Goal: Task Accomplishment & Management: Use online tool/utility

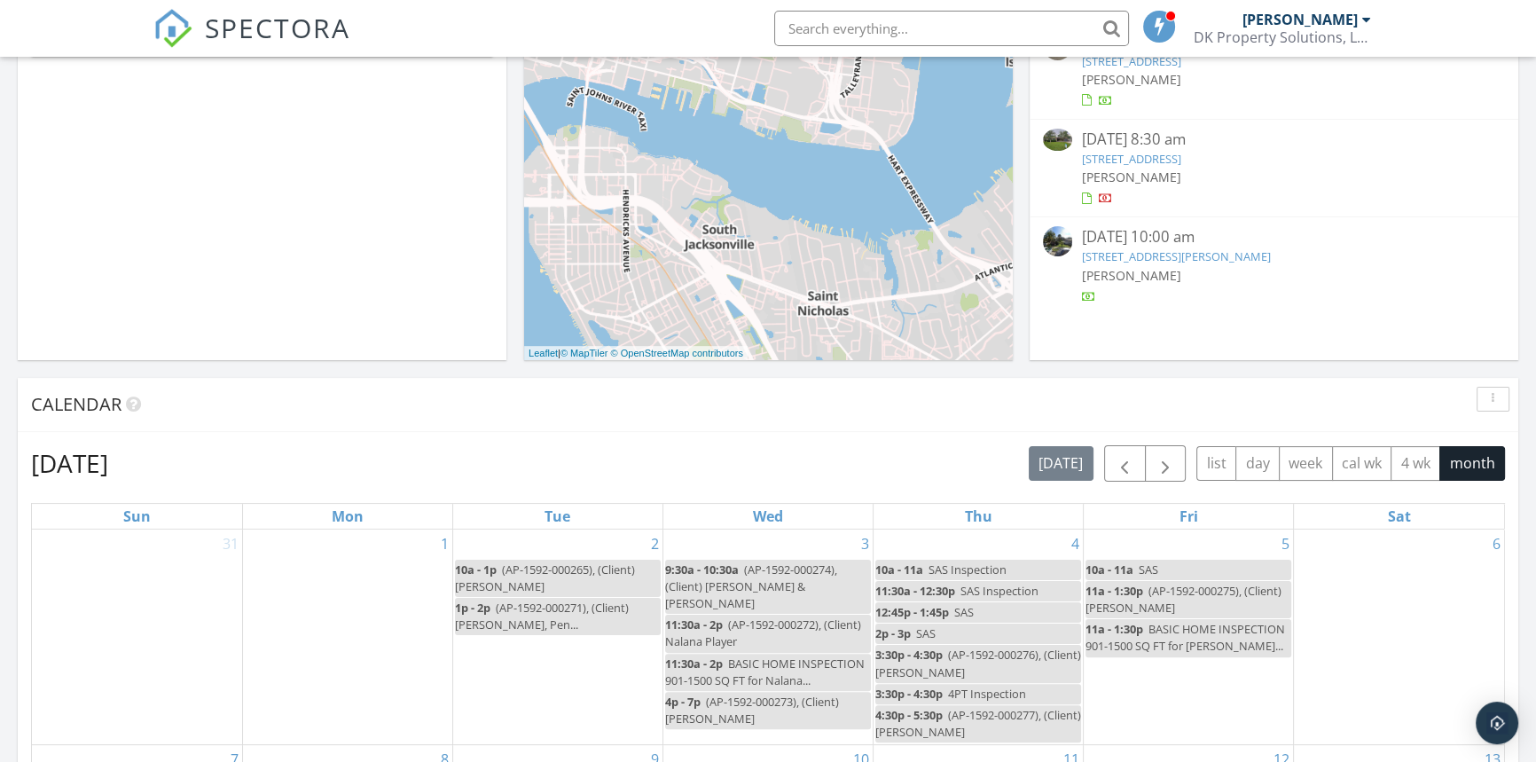
scroll to position [9, 9]
click at [1138, 157] on link "4451 Jade Dr W, Jacksonville, FL 32210" at bounding box center [1130, 159] width 99 height 16
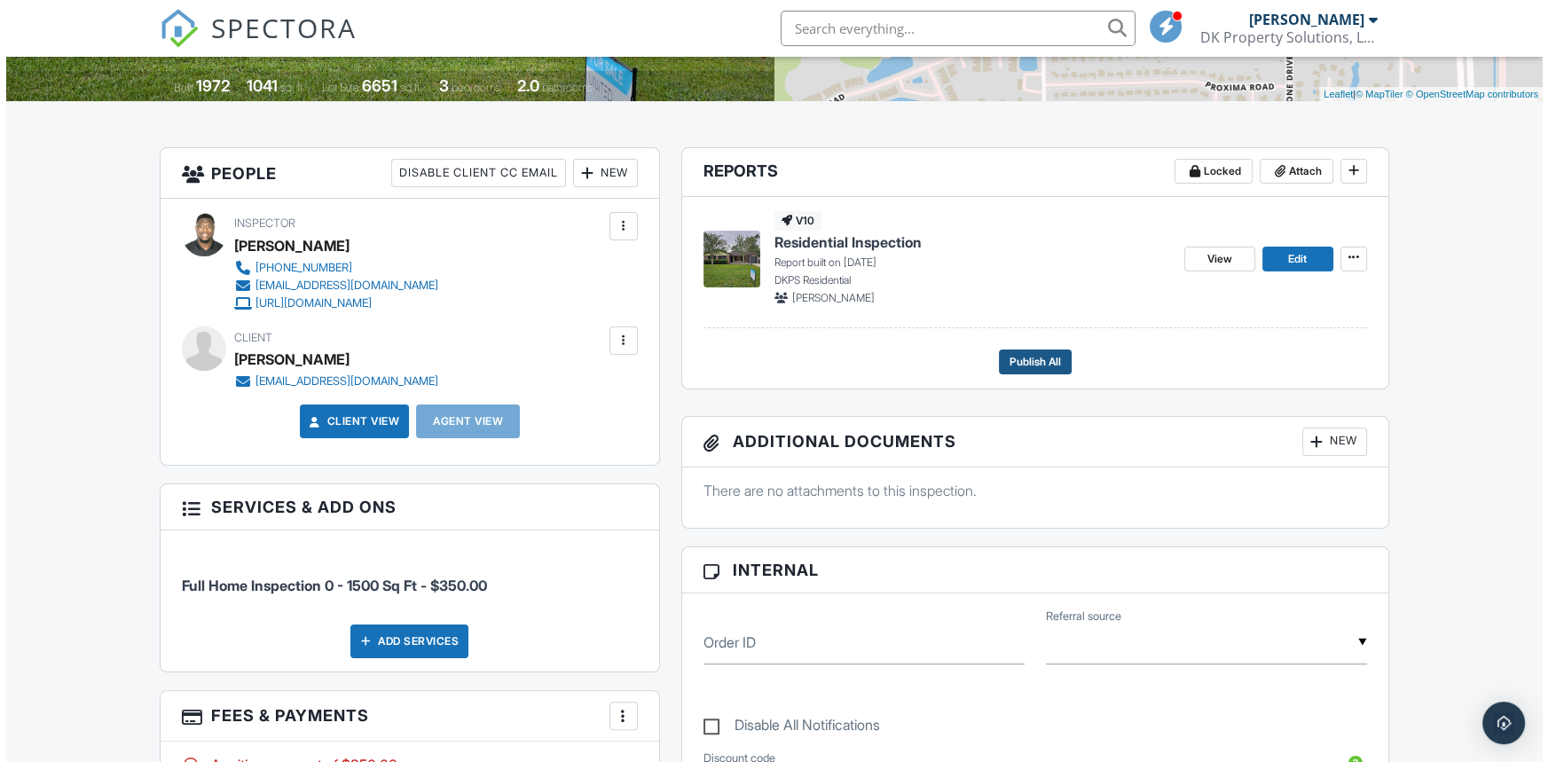
scroll to position [365, 0]
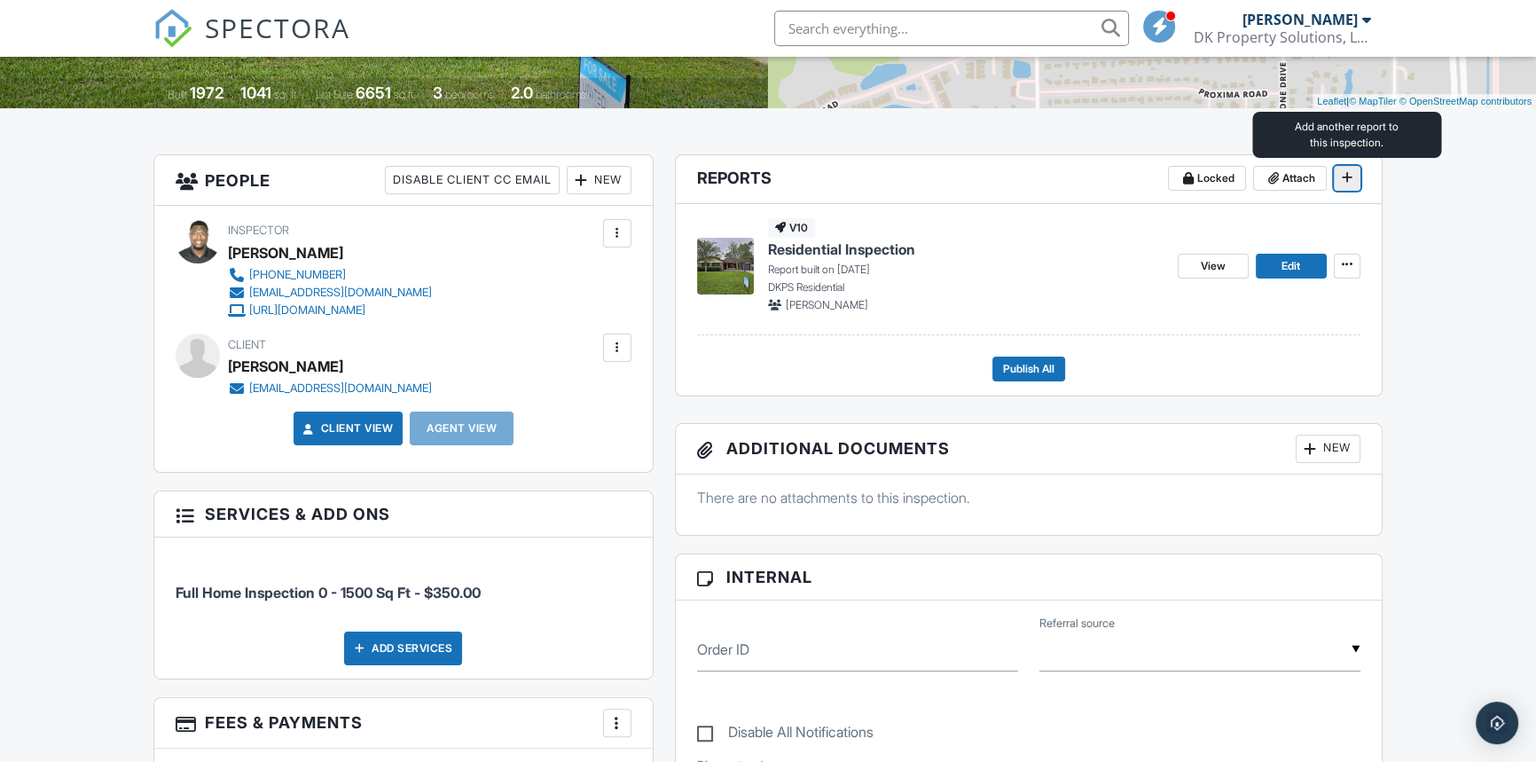
click at [1339, 178] on span at bounding box center [1348, 178] width 18 height 18
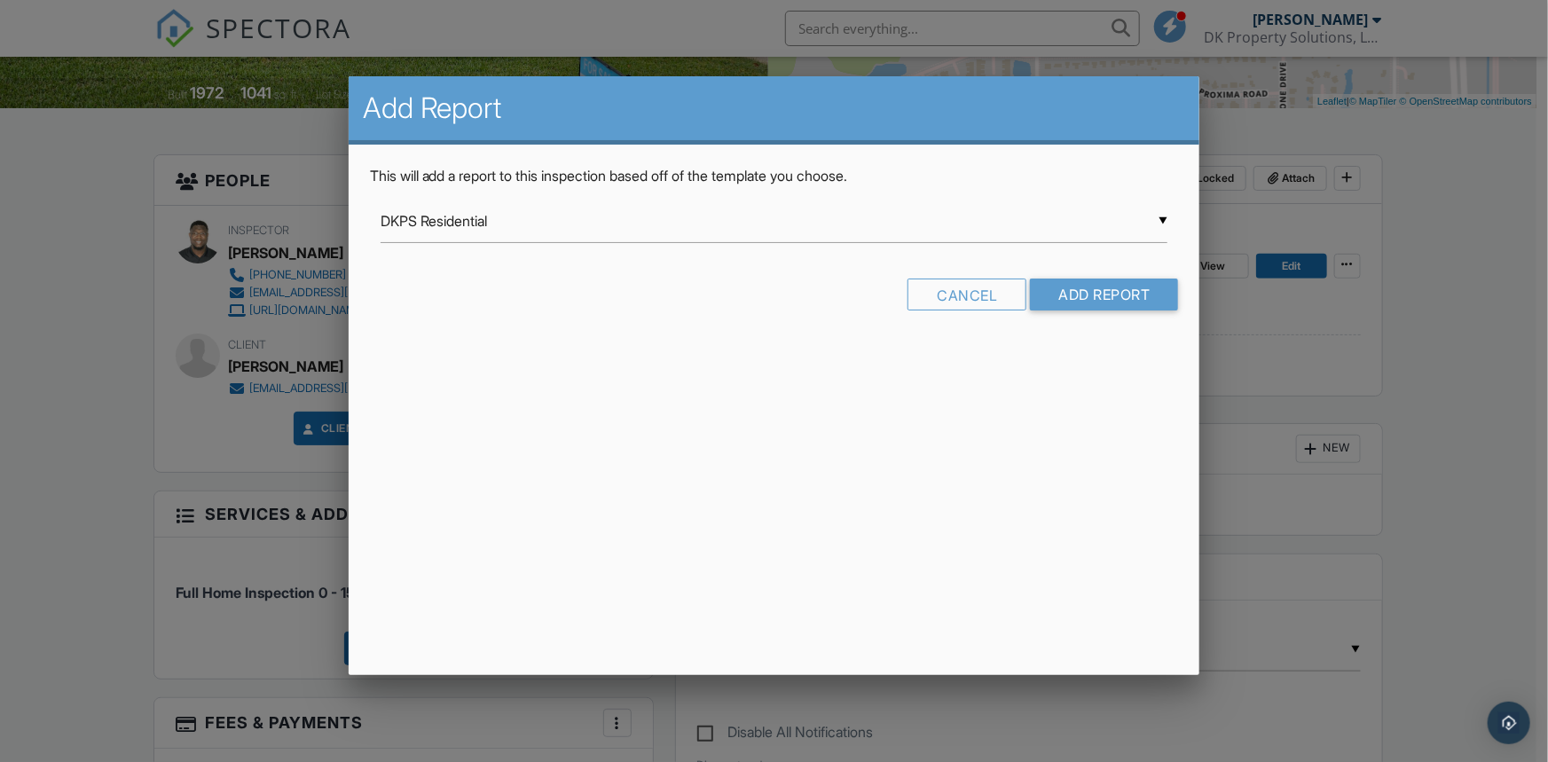
click at [927, 228] on div "▼ DKPS Residential DKPS Residential Residential Template [US_STATE] 4-Point Ins…" at bounding box center [775, 221] width 788 height 43
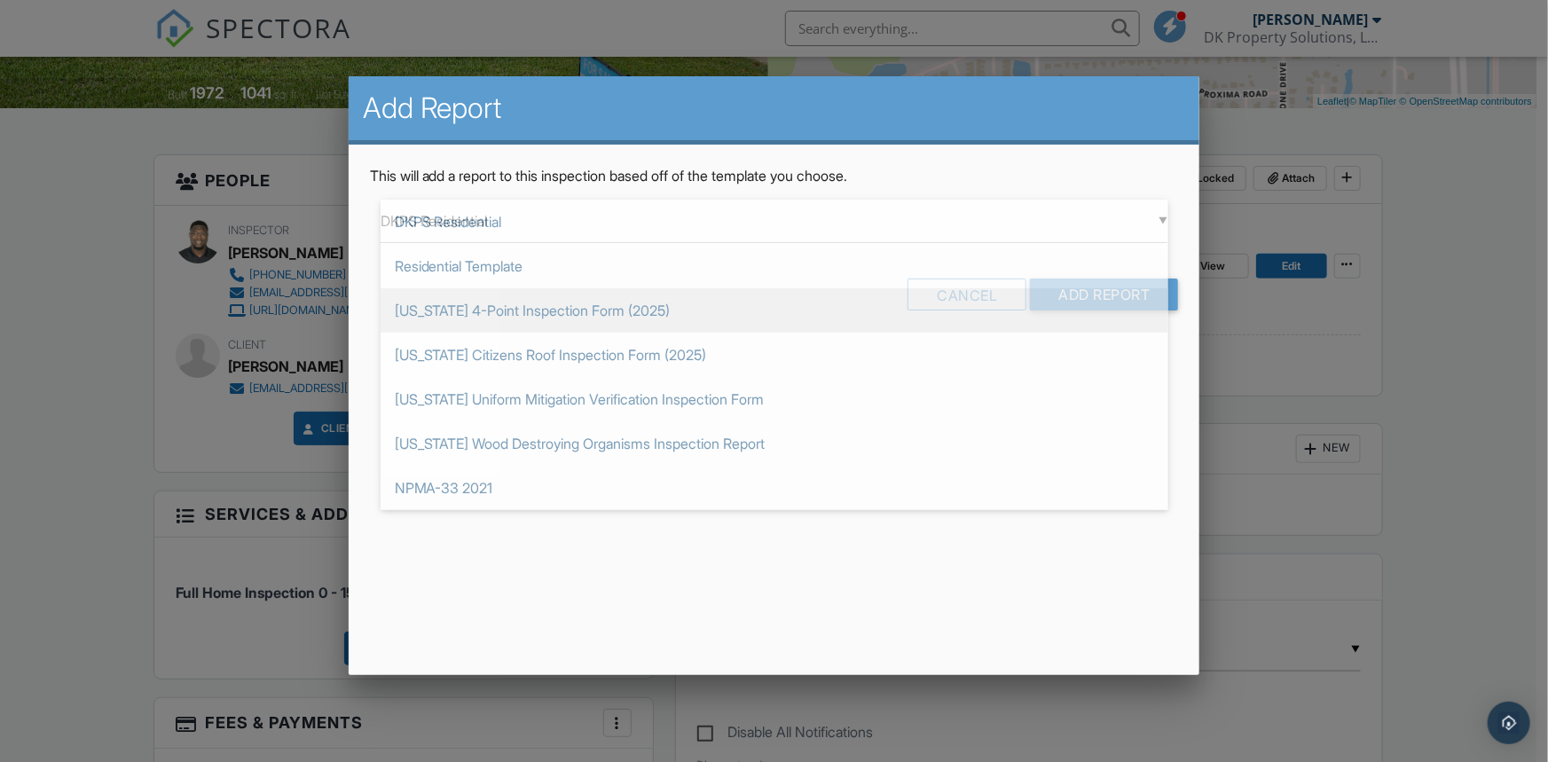
click at [550, 317] on span "[US_STATE] 4-Point Inspection Form (2025)" at bounding box center [775, 310] width 788 height 44
type input "[US_STATE] 4-Point Inspection Form (2025)"
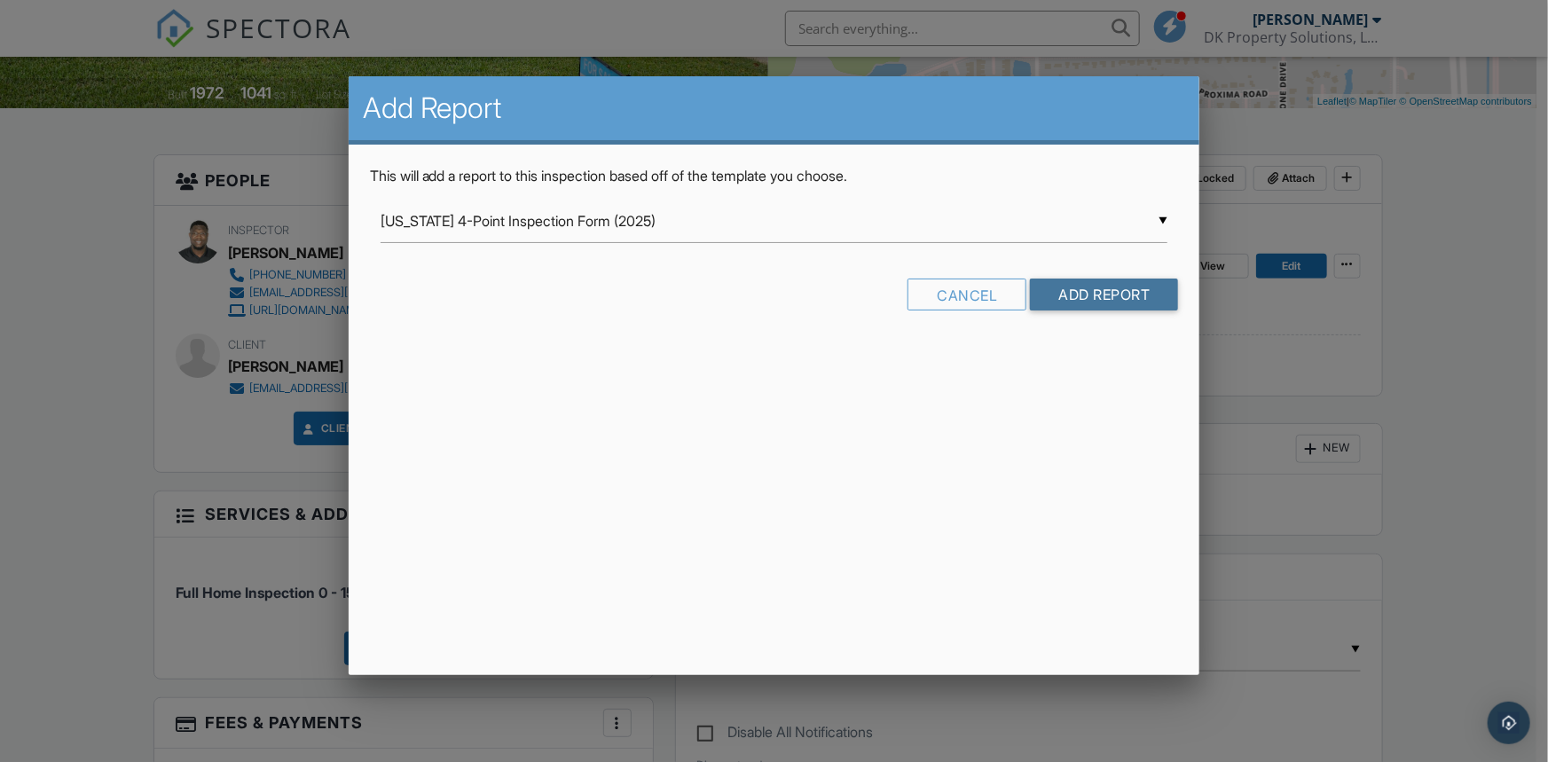
drag, startPoint x: 1067, startPoint y: 293, endPoint x: 1032, endPoint y: 298, distance: 35.9
click at [1067, 293] on input "Add Report" at bounding box center [1104, 295] width 148 height 32
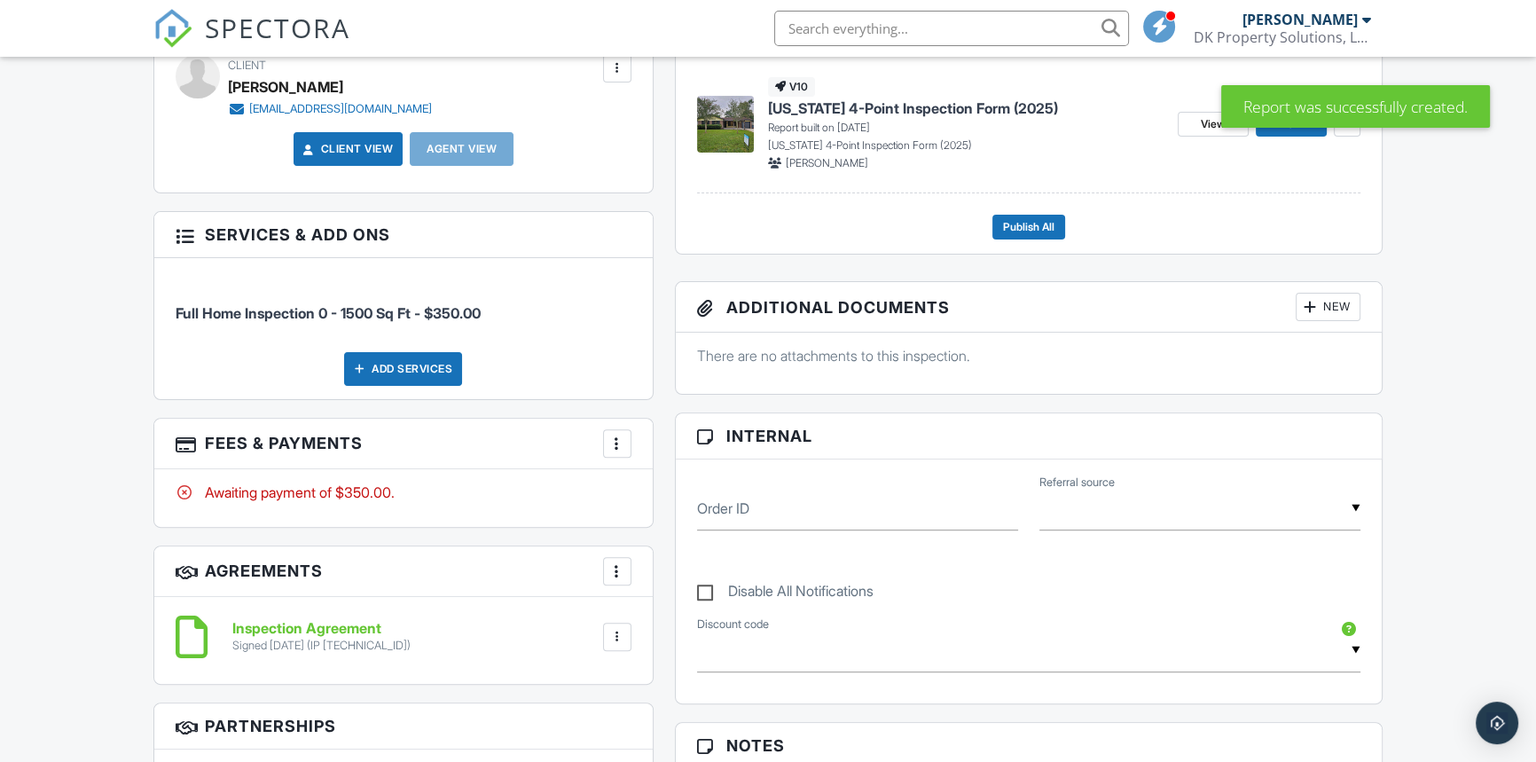
scroll to position [564, 0]
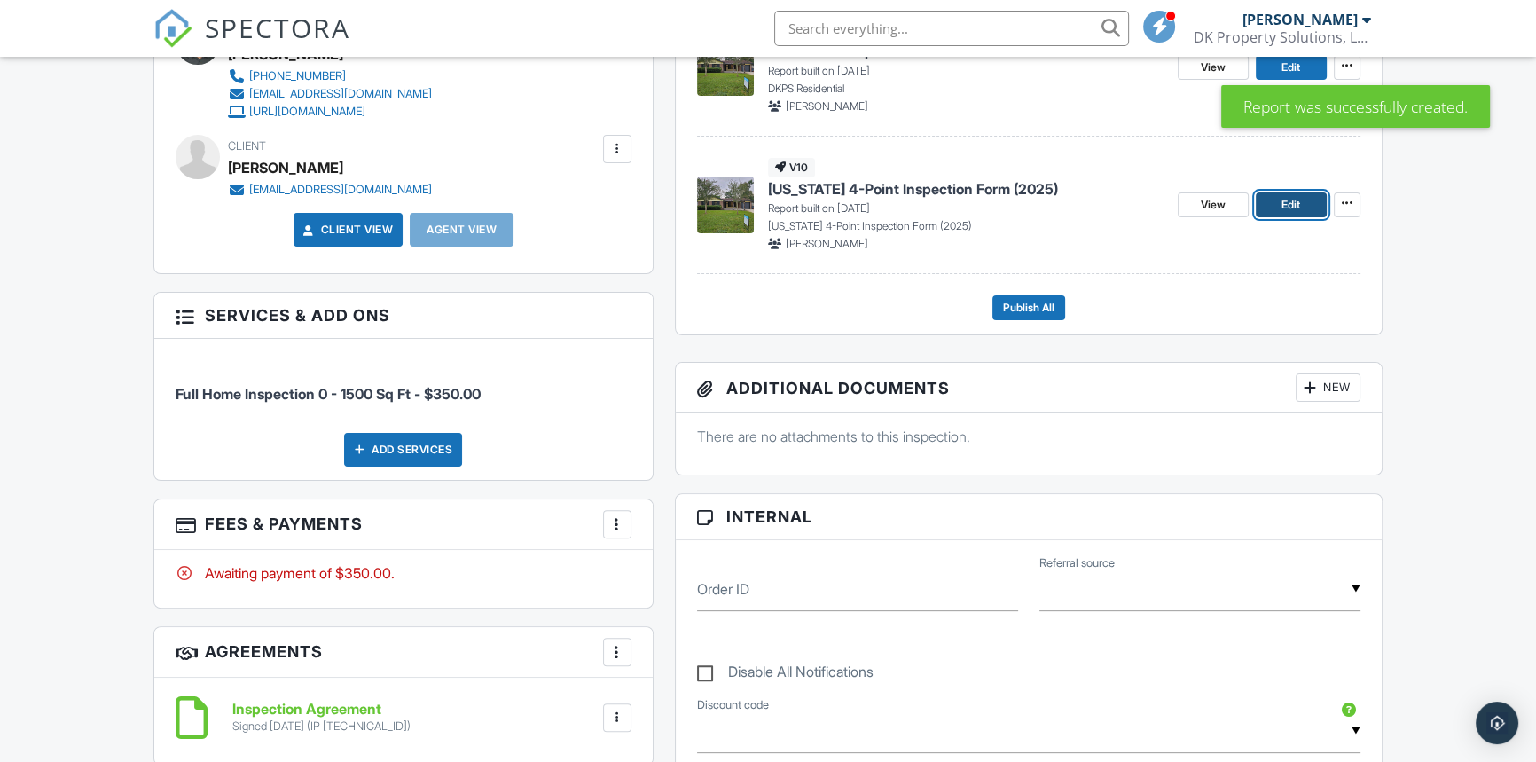
click at [1285, 203] on span "Edit" at bounding box center [1291, 205] width 19 height 18
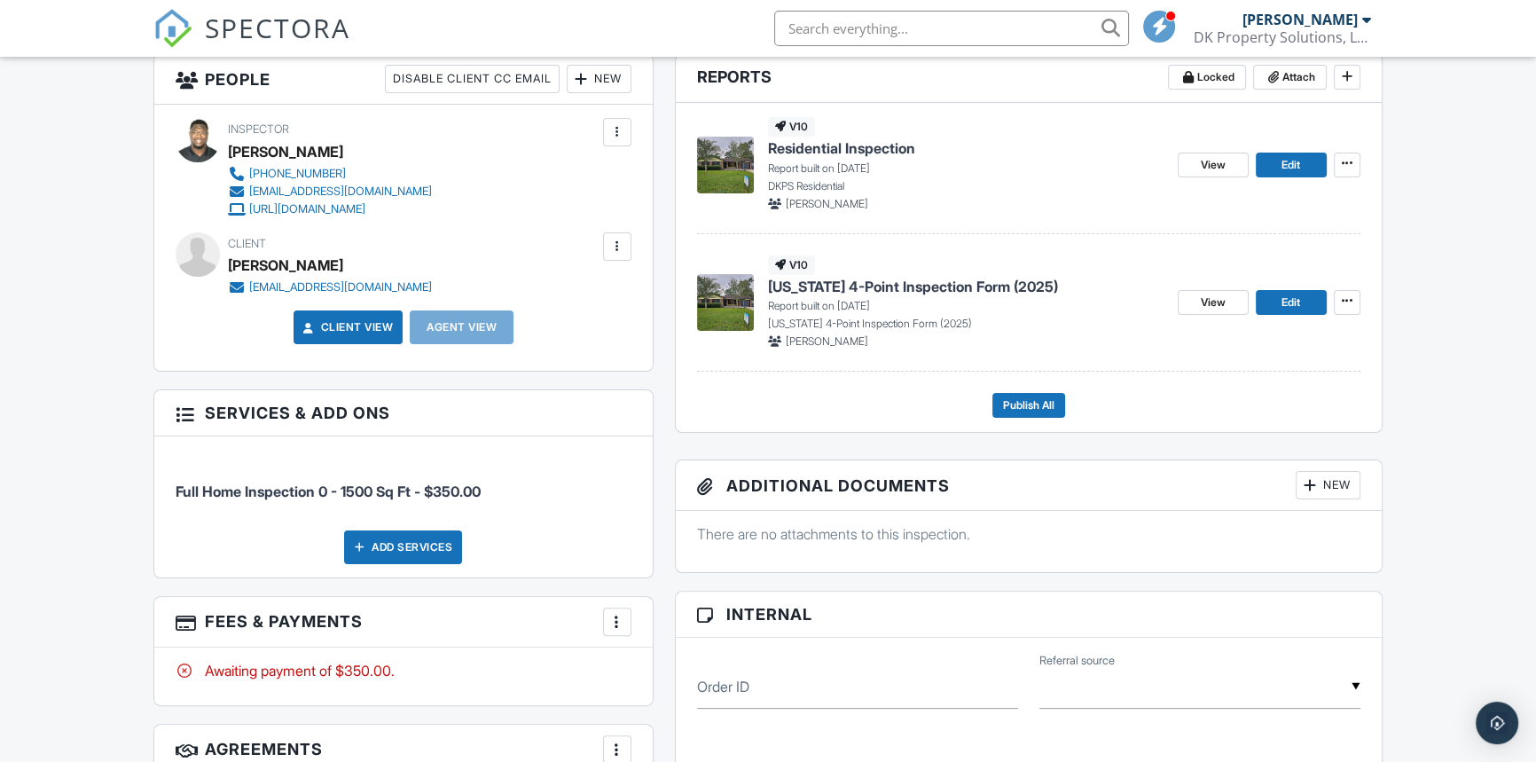
scroll to position [483, 0]
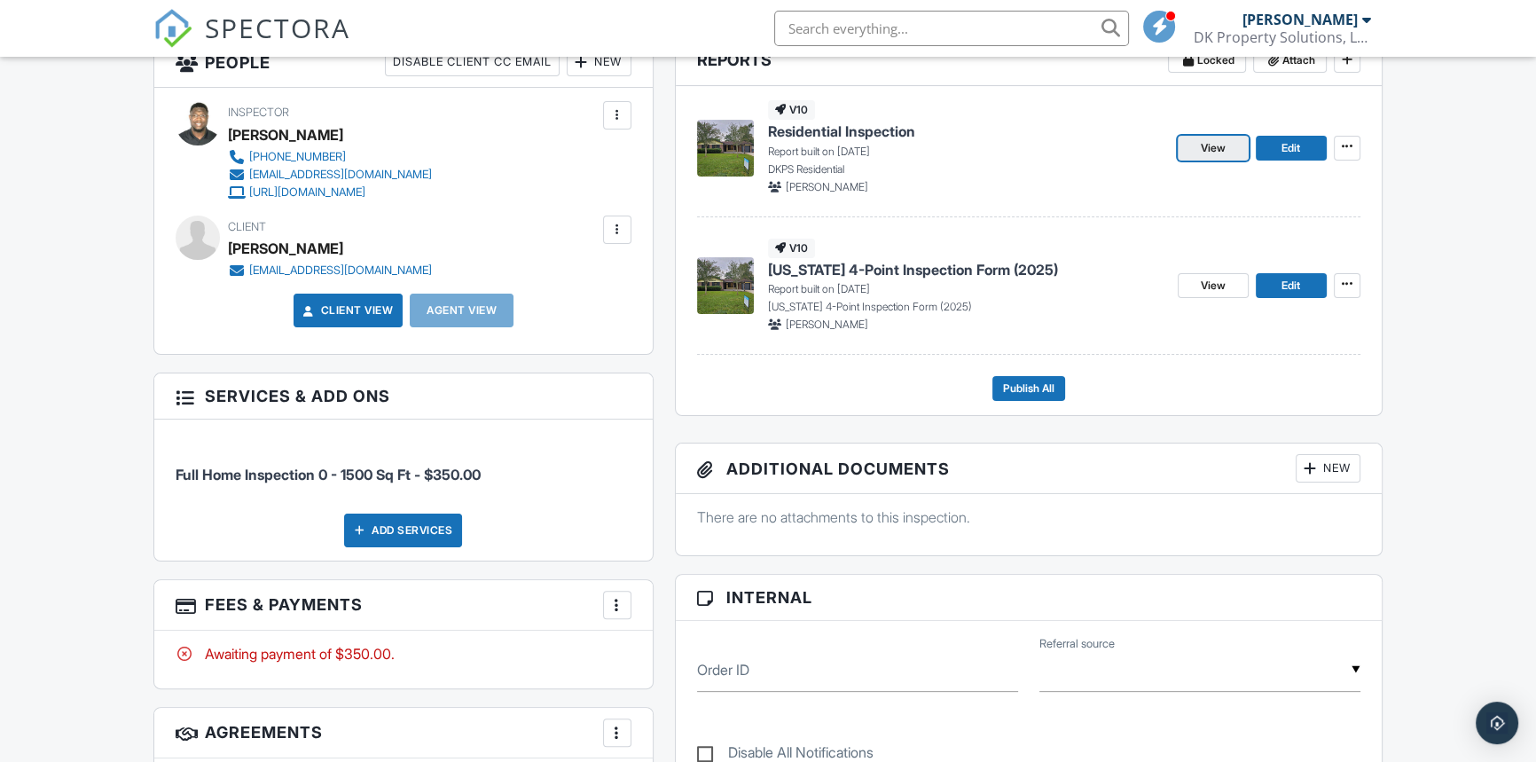
click at [1218, 146] on span "View" at bounding box center [1213, 148] width 25 height 18
